Goal: Task Accomplishment & Management: Use online tool/utility

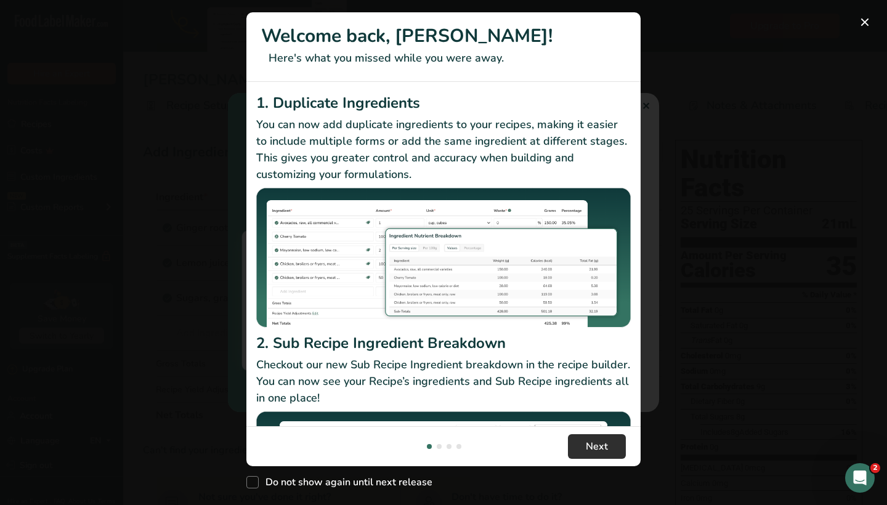
click at [583, 450] on button "Next" at bounding box center [597, 446] width 58 height 25
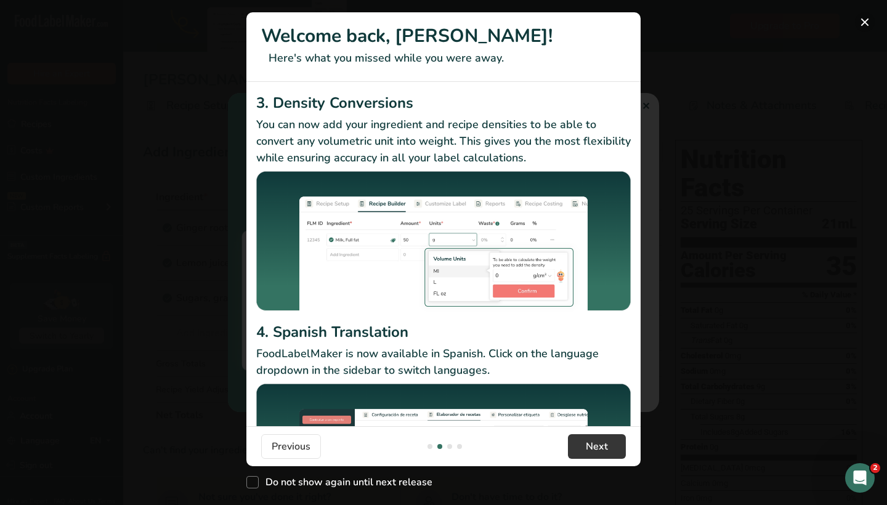
click at [869, 19] on button "New Features" at bounding box center [865, 22] width 20 height 20
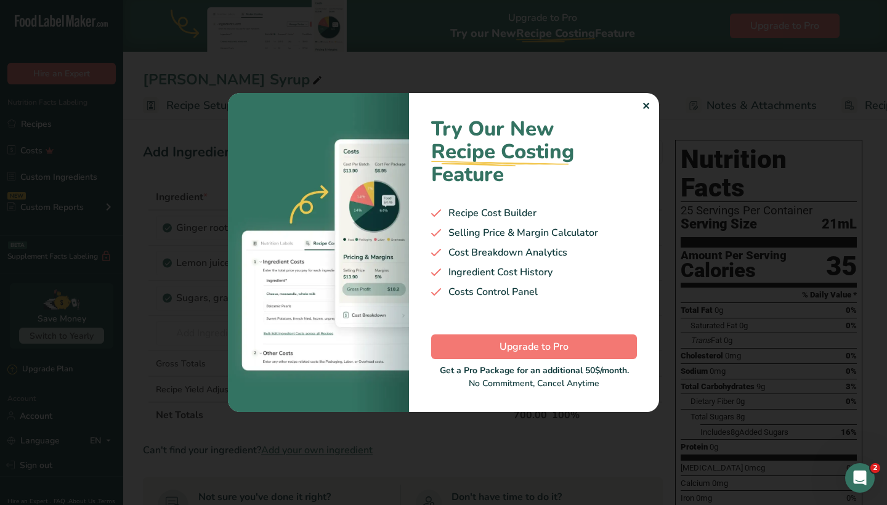
click at [650, 105] on div "Try Our New Recipe Costing .a-29{fill:none;stroke-linecap:round;stroke-width:3p…" at bounding box center [534, 252] width 250 height 319
click at [639, 105] on div "Try Our New Recipe Costing .a-29{fill:none;stroke-linecap:round;stroke-width:3p…" at bounding box center [534, 252] width 250 height 319
click at [644, 105] on div "✕" at bounding box center [646, 106] width 8 height 15
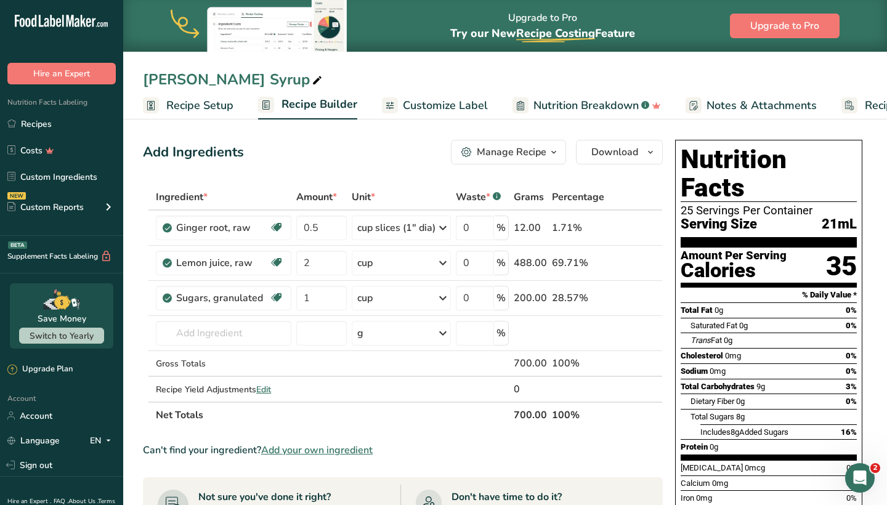
scroll to position [0, 0]
click at [208, 103] on span "Recipe Setup" at bounding box center [199, 105] width 67 height 17
select select "22"
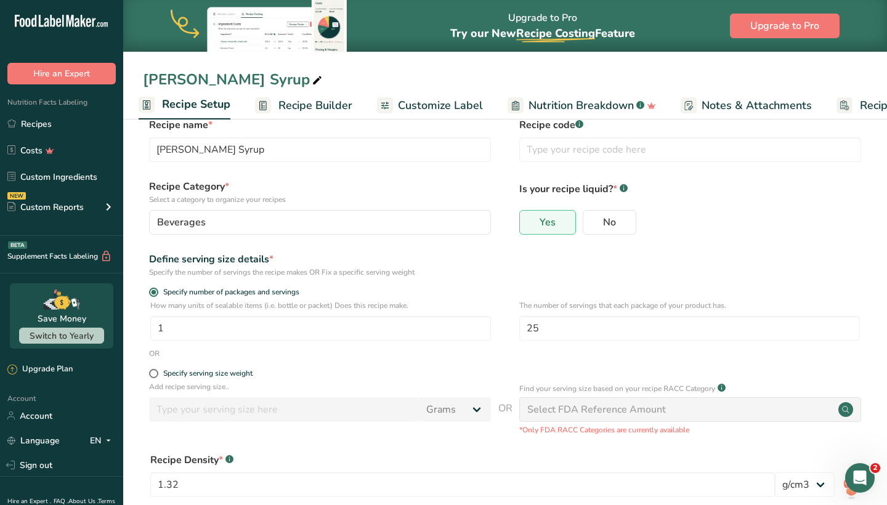
scroll to position [26, 0]
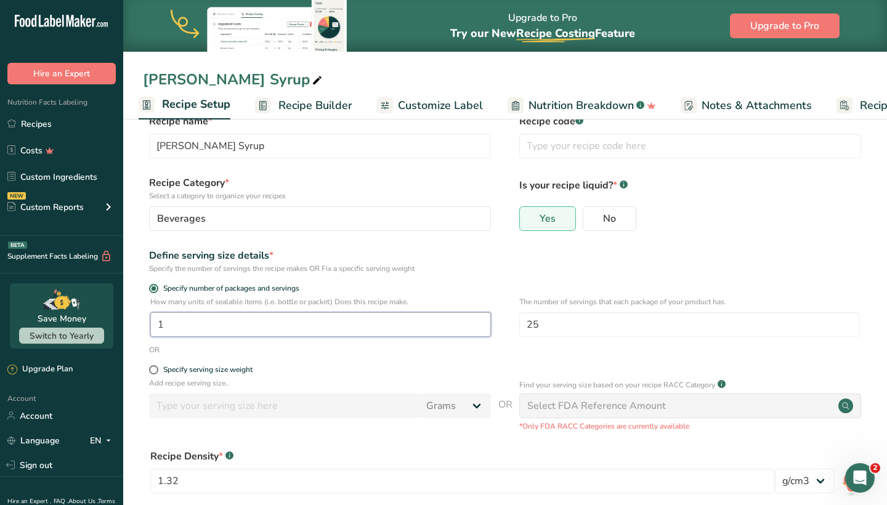
click at [266, 323] on input "1" at bounding box center [320, 324] width 341 height 25
type input "3.17"
click at [548, 326] on input "25" at bounding box center [689, 324] width 341 height 25
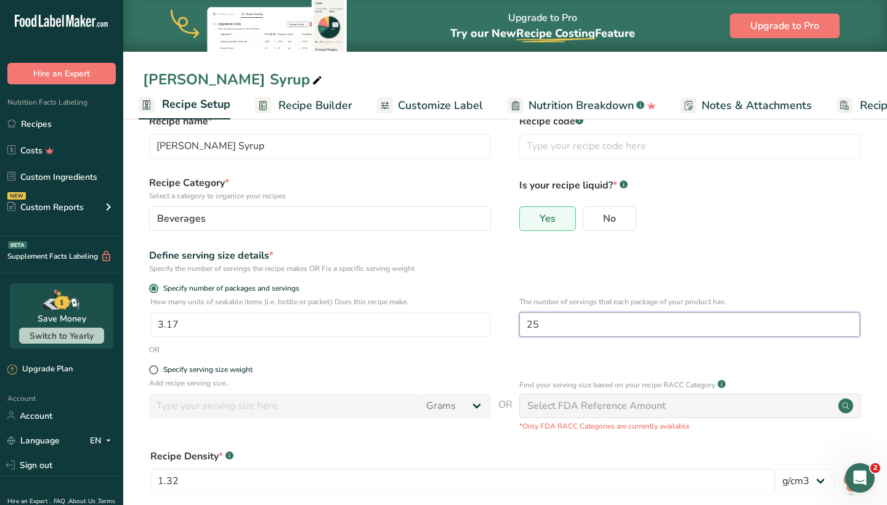
type input "2"
type input "8"
click at [535, 359] on form "Recipe name * [PERSON_NAME] Syrup Recipe code .a-a{fill:#347362;}.b-a{fill:#fff…" at bounding box center [505, 353] width 724 height 479
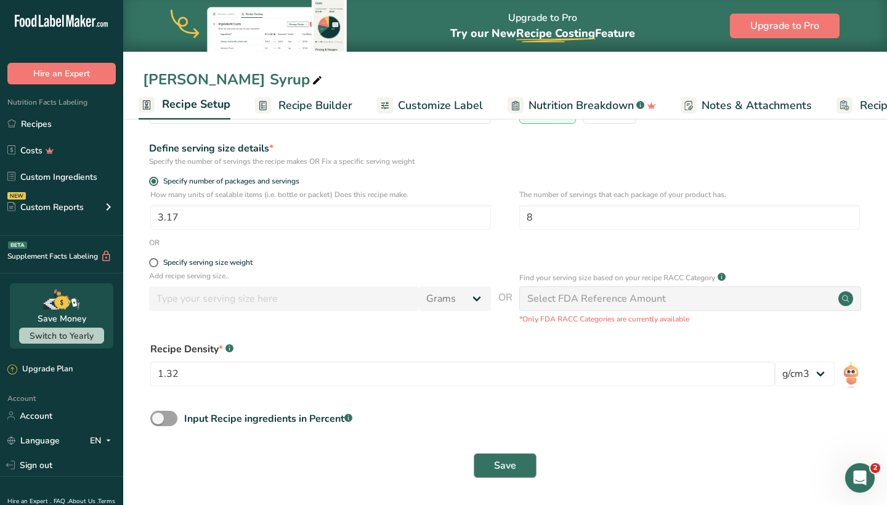
scroll to position [132, 0]
click at [514, 456] on button "Save" at bounding box center [505, 466] width 63 height 25
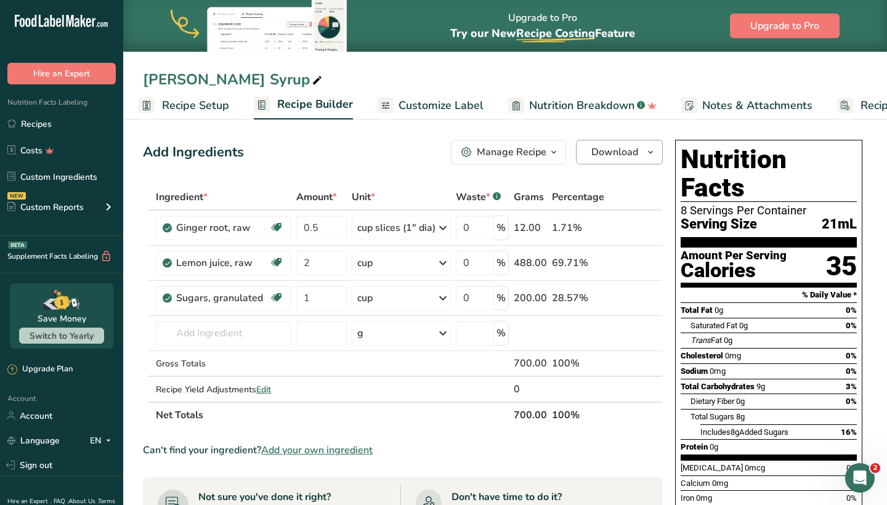
click at [609, 140] on button "Download" at bounding box center [619, 152] width 87 height 25
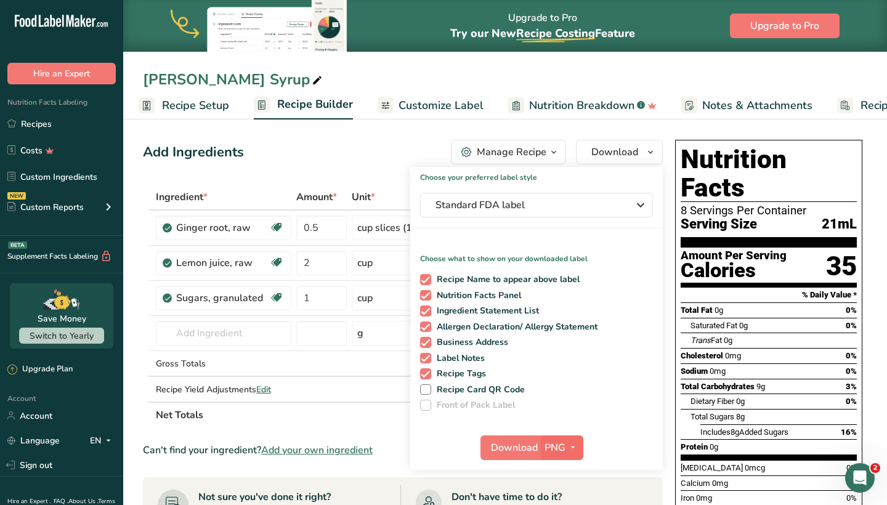
click at [558, 456] on button "PNG" at bounding box center [562, 448] width 43 height 25
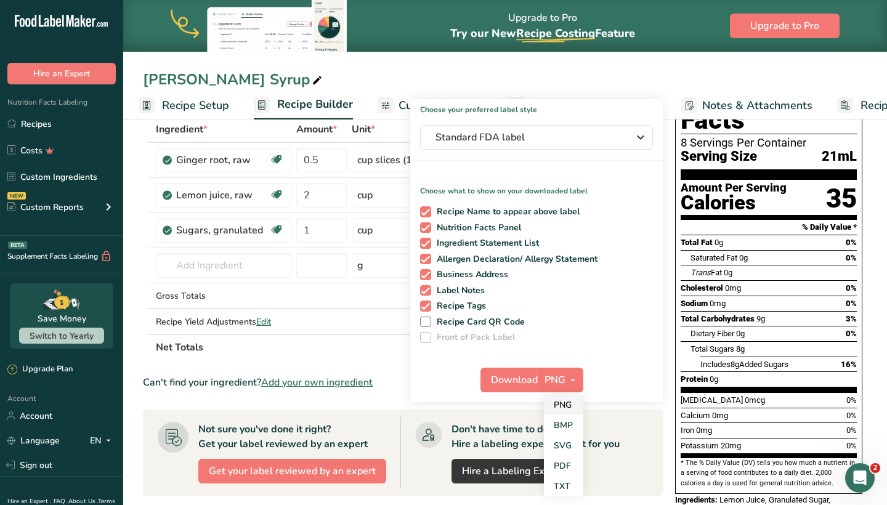
scroll to position [89, 0]
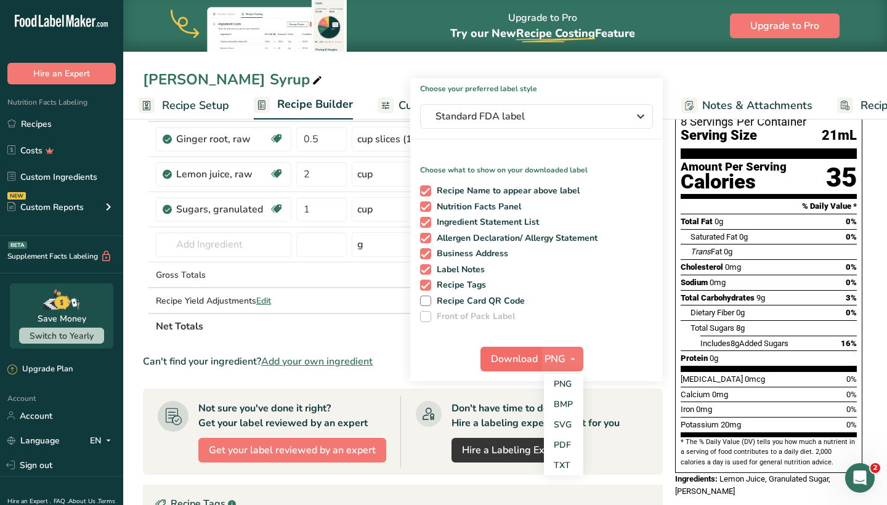
click at [508, 362] on span "Download" at bounding box center [514, 359] width 47 height 15
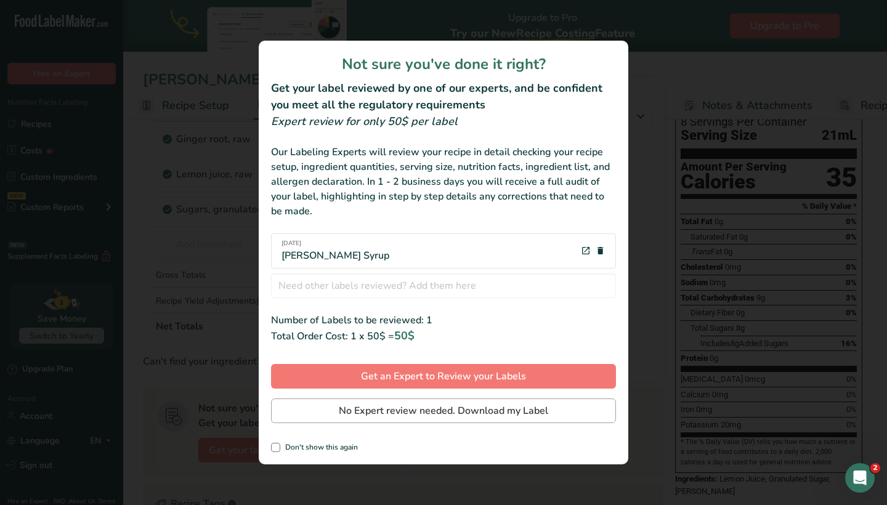
click at [401, 413] on span "No Expert review needed. Download my Label" at bounding box center [443, 410] width 209 height 15
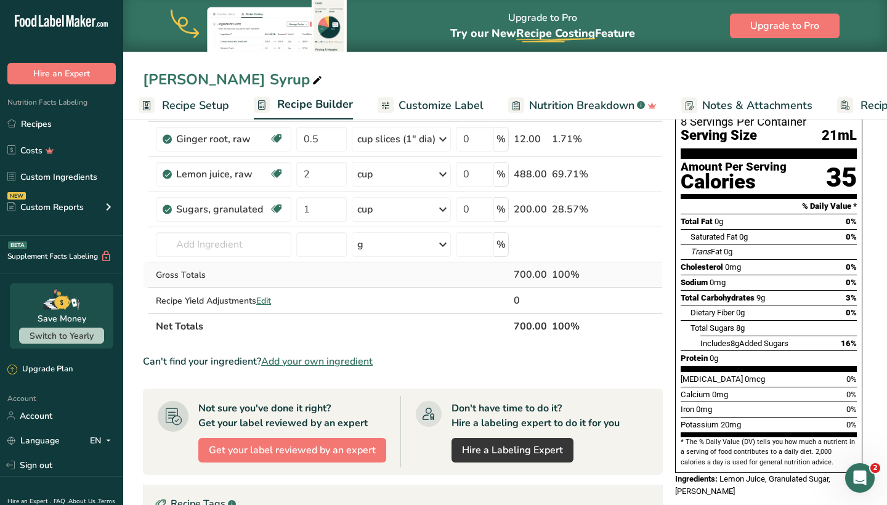
click at [431, 267] on td at bounding box center [401, 275] width 104 height 26
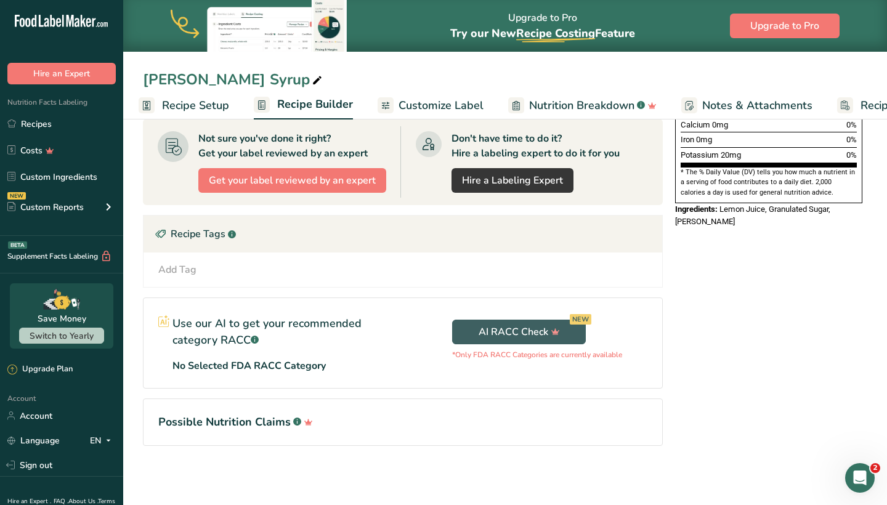
scroll to position [359, 0]
